Goal: Task Accomplishment & Management: Use online tool/utility

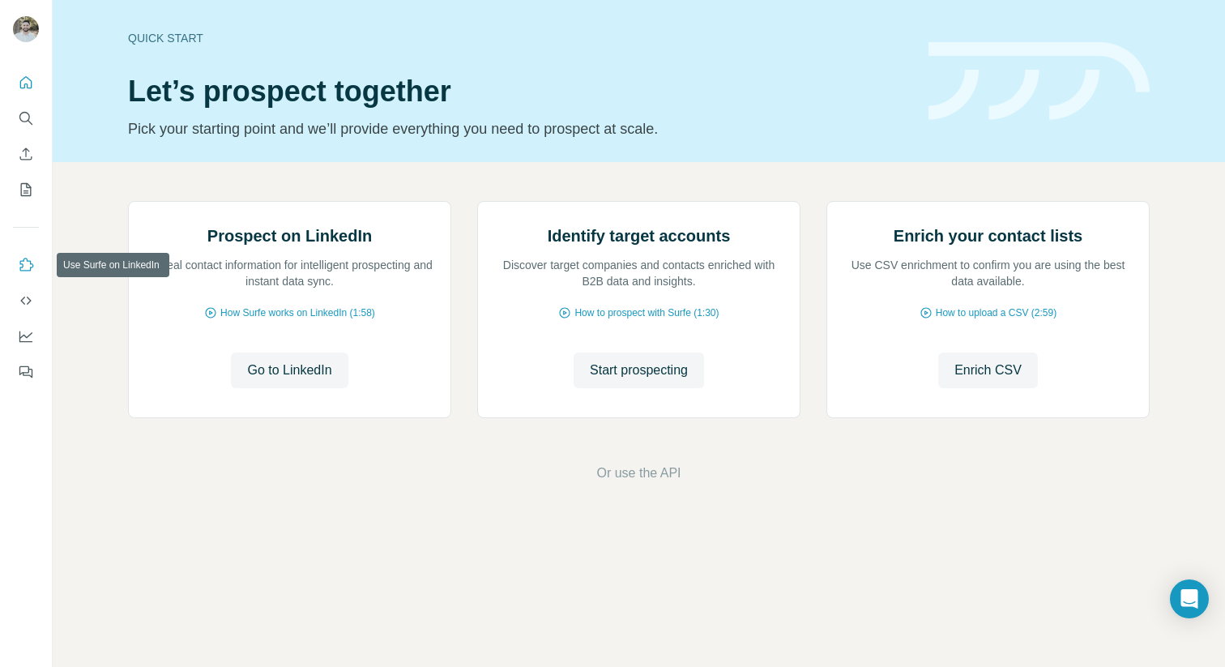
click at [26, 270] on icon "Use Surfe on LinkedIn" at bounding box center [27, 264] width 14 height 13
click at [25, 332] on icon "Dashboard" at bounding box center [26, 336] width 16 height 16
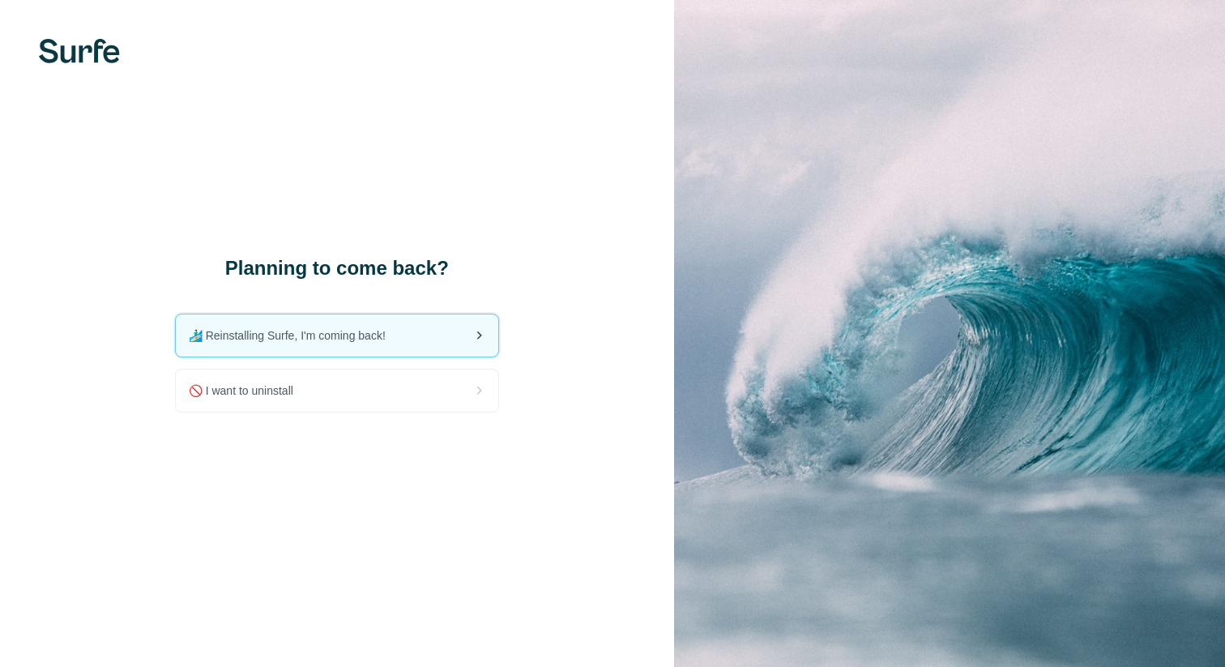
click at [445, 342] on div "🏄🏻‍♂️ Reinstalling Surfe, I'm coming back!" at bounding box center [337, 335] width 322 height 42
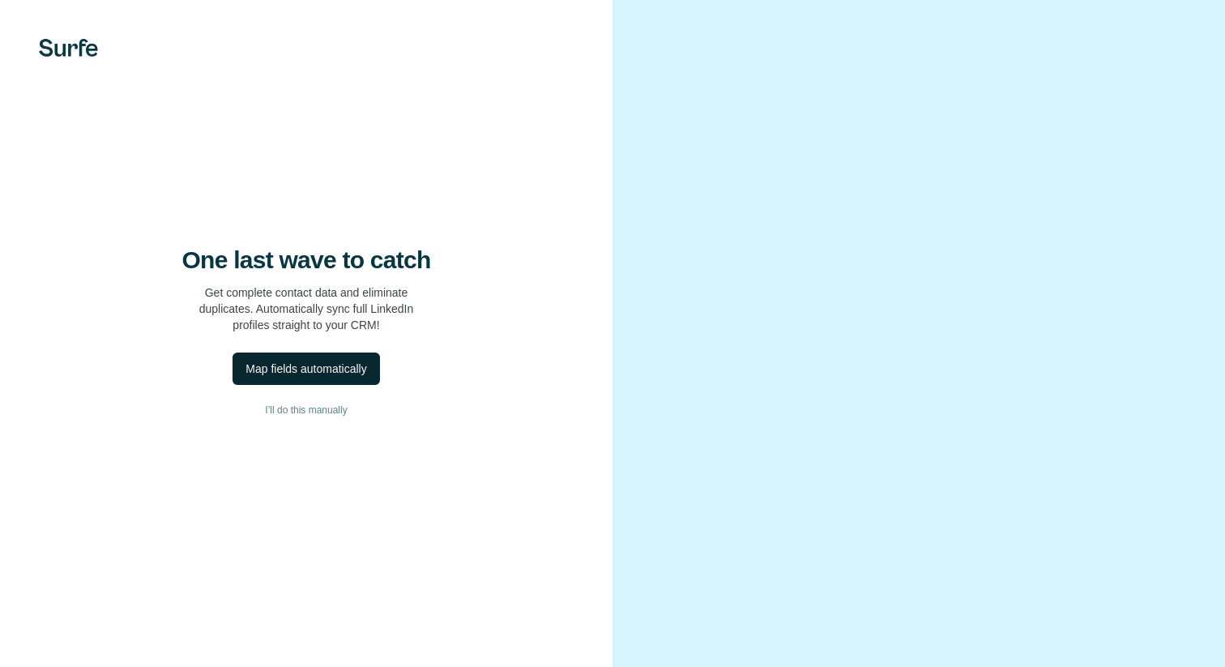
click at [287, 373] on div "Map fields automatically" at bounding box center [305, 368] width 121 height 16
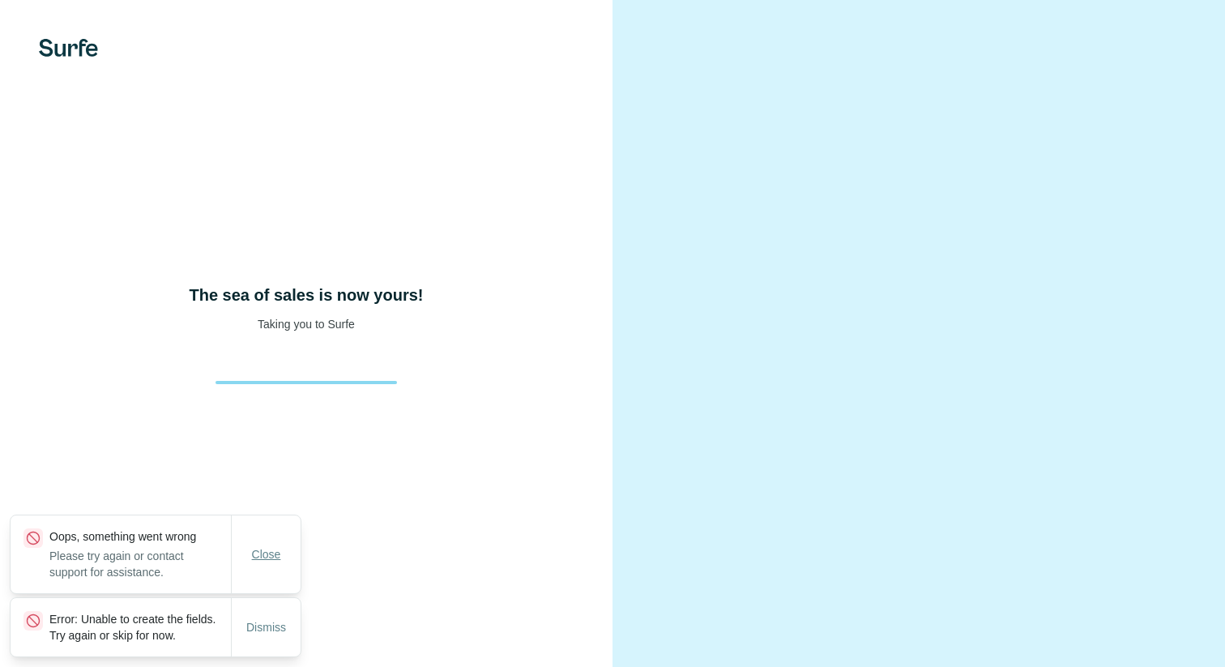
click at [273, 550] on button "Close" at bounding box center [267, 553] width 52 height 29
click at [265, 619] on span "Dismiss" at bounding box center [266, 627] width 40 height 16
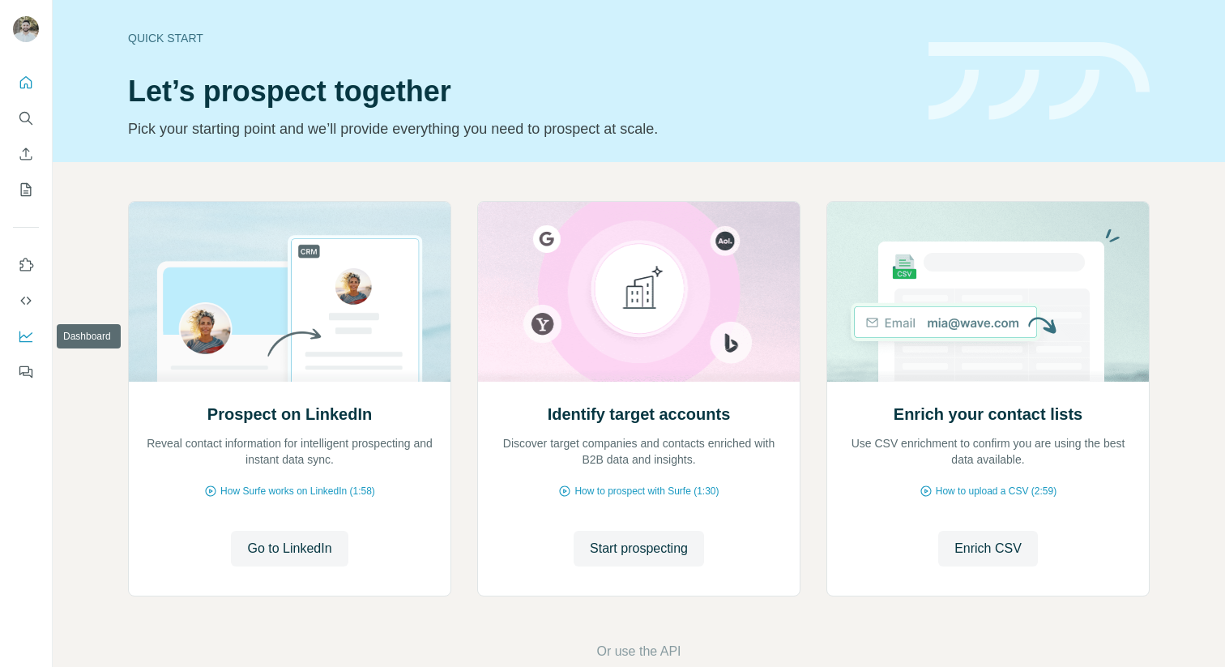
click at [24, 328] on icon "Dashboard" at bounding box center [26, 336] width 16 height 16
